Goal: Task Accomplishment & Management: Complete application form

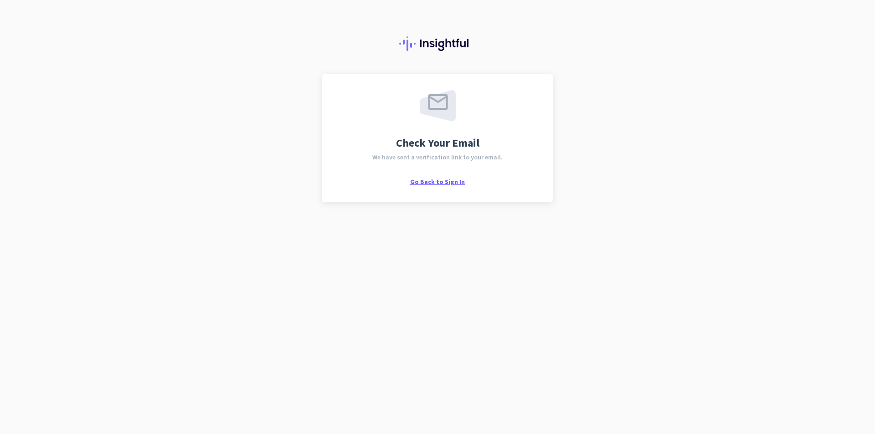
click at [449, 183] on span "Go Back to Sign In" at bounding box center [437, 182] width 55 height 8
click at [530, 129] on div "Check Your Email We have sent a verification link to your email. Go Back to Sig…" at bounding box center [438, 138] width 198 height 96
click at [451, 187] on div "Check Your Email We have sent a verification link to your email. Go Back to Sig…" at bounding box center [437, 138] width 231 height 129
click at [450, 186] on div "Check Your Email We have sent a verification link to your email. Go Back to Sig…" at bounding box center [437, 138] width 231 height 129
click at [448, 183] on span "Go Back to Sign In" at bounding box center [437, 182] width 55 height 8
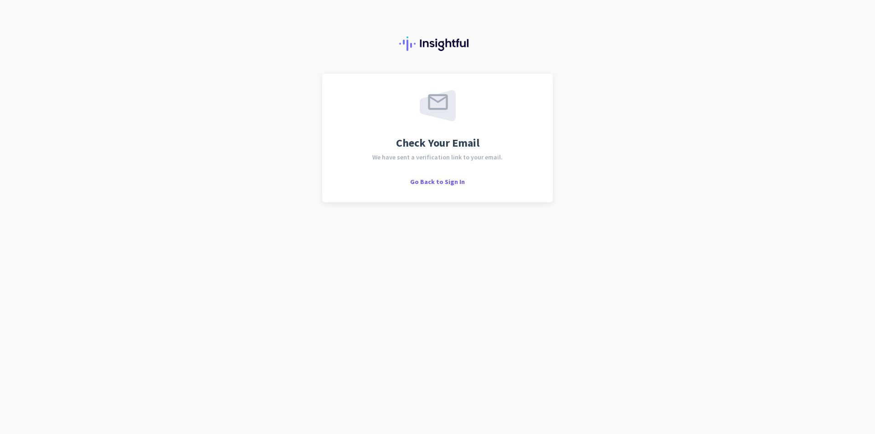
click at [441, 134] on div "Check Your Email We have sent a verification link to your email. Go Back to Sig…" at bounding box center [438, 138] width 198 height 96
click at [474, 83] on div "Check Your Email We have sent a verification link to your email. Go Back to Sig…" at bounding box center [437, 138] width 231 height 129
